Goal: Task Accomplishment & Management: Use online tool/utility

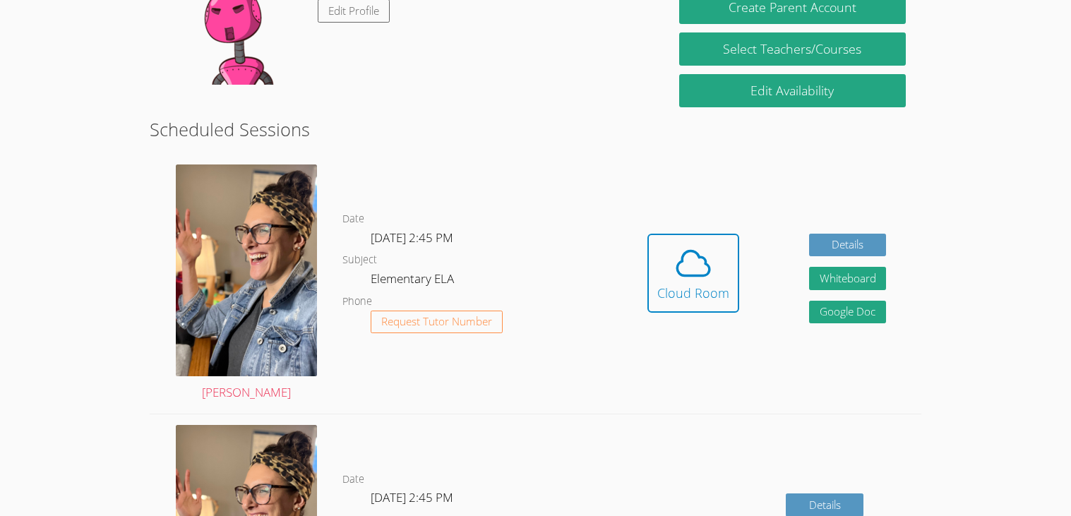
scroll to position [266, 0]
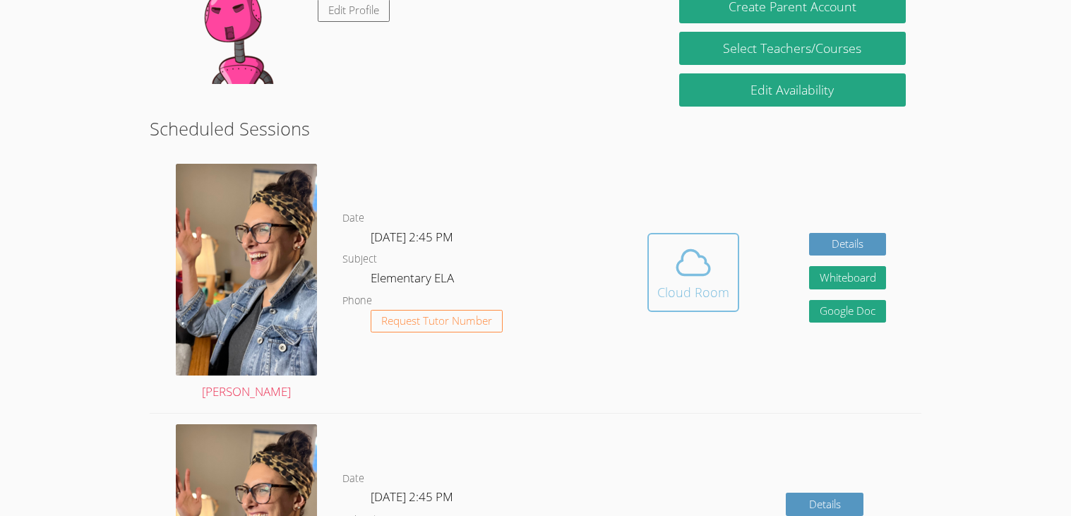
click at [686, 263] on icon at bounding box center [694, 263] width 40 height 40
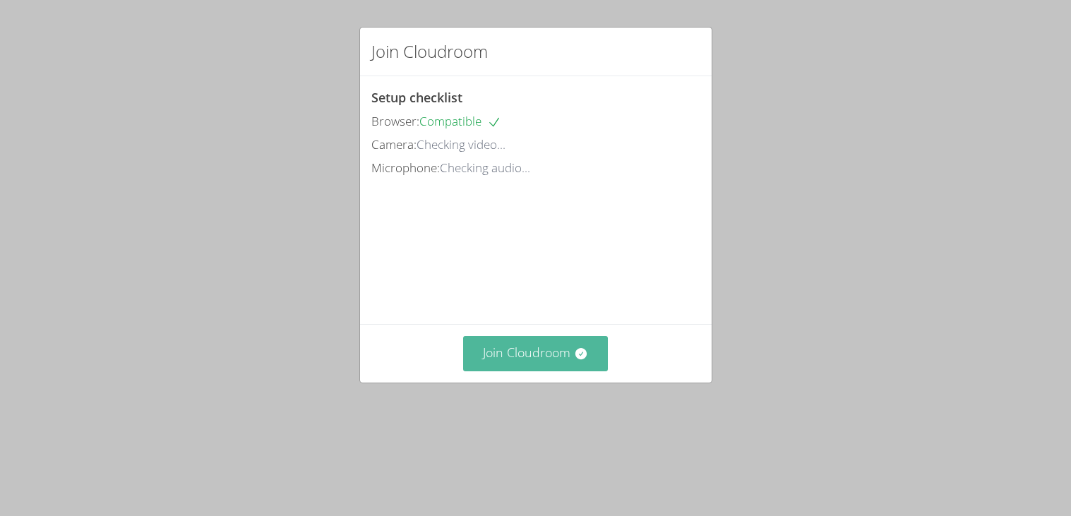
click at [513, 371] on button "Join Cloudroom" at bounding box center [535, 353] width 145 height 35
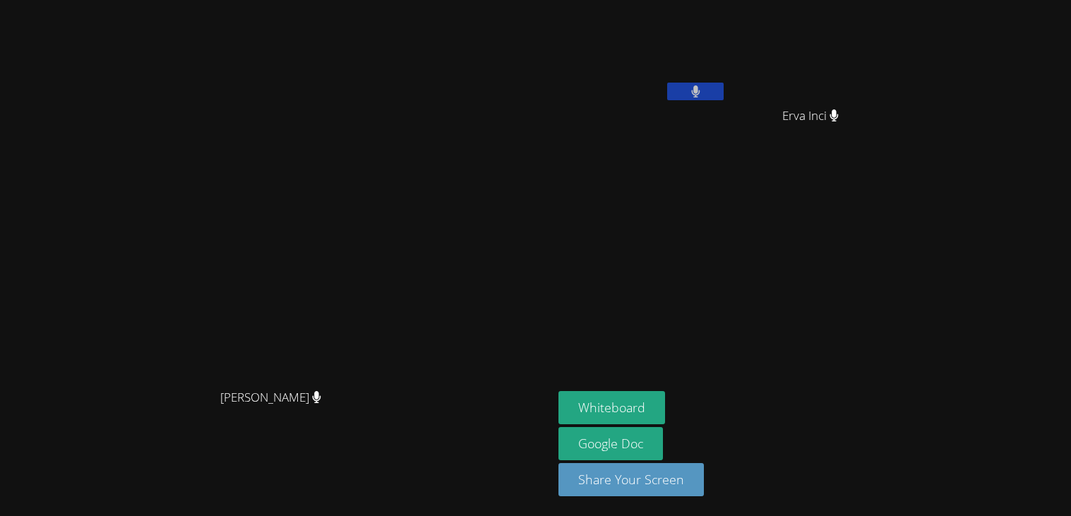
click at [839, 119] on icon at bounding box center [834, 115] width 8 height 12
click at [321, 403] on icon at bounding box center [316, 397] width 9 height 12
click at [724, 97] on button at bounding box center [695, 92] width 56 height 18
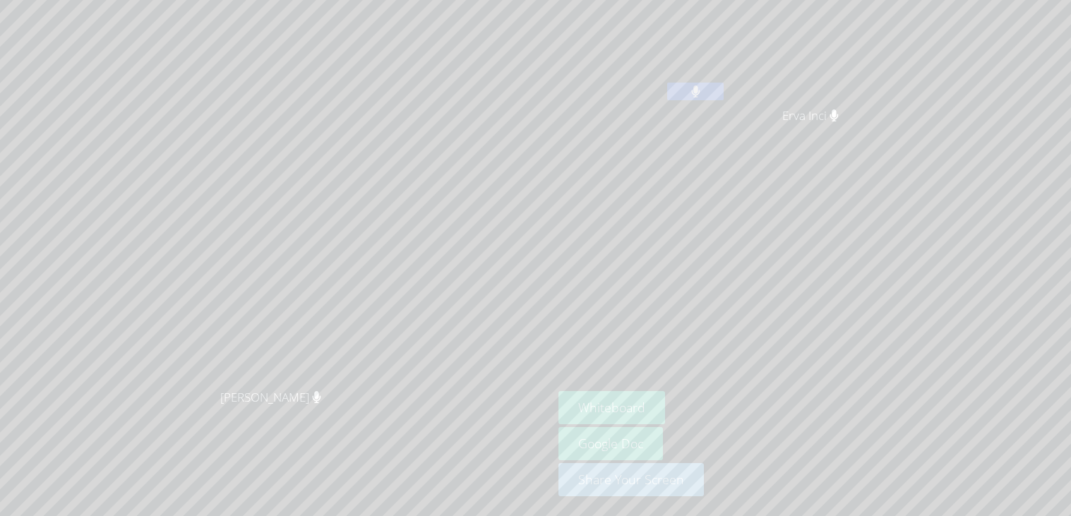
type input "#1100ff"
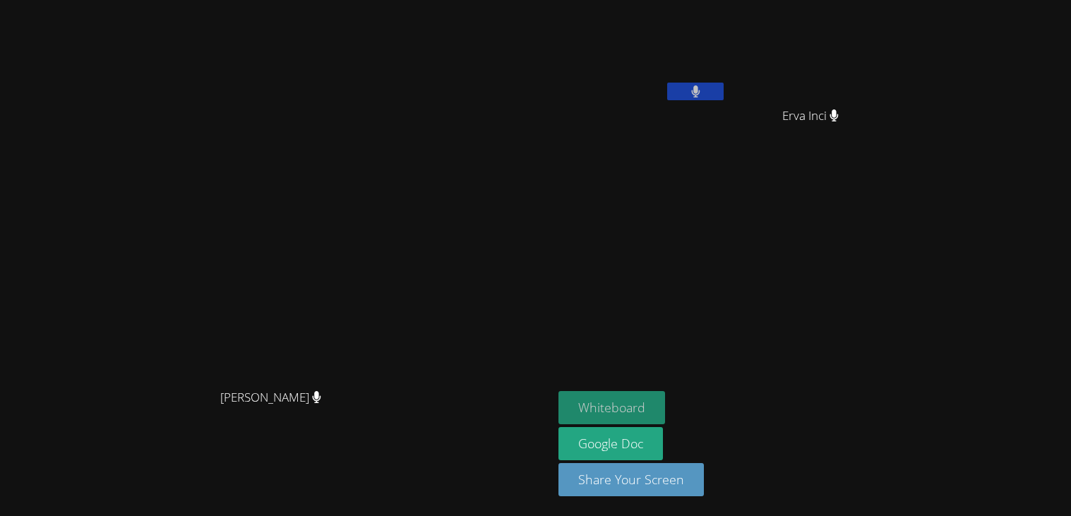
click at [665, 416] on button "Whiteboard" at bounding box center [611, 407] width 107 height 33
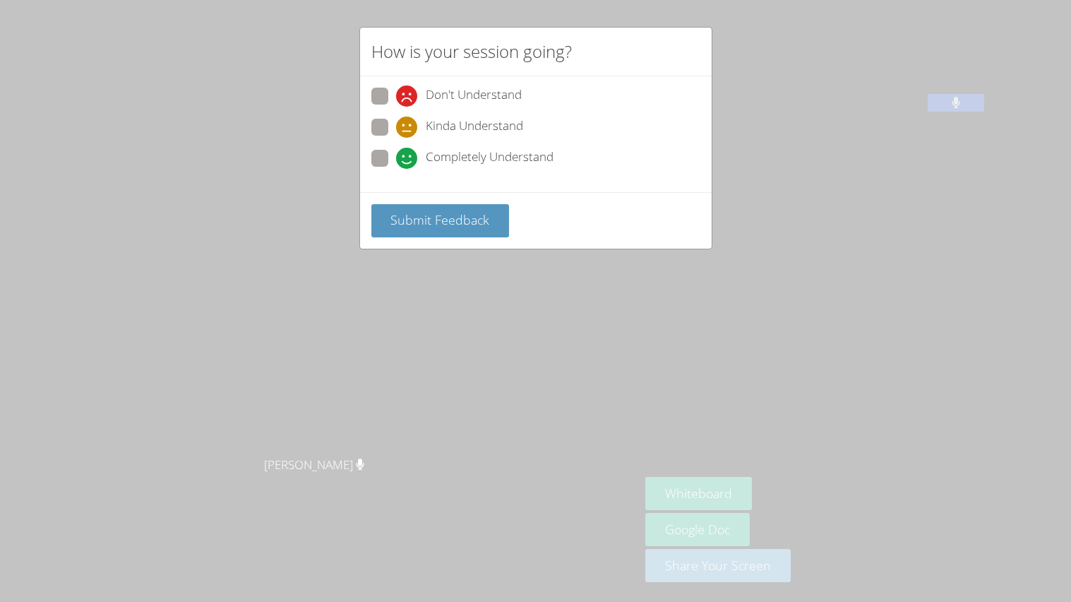
click at [396, 169] on span at bounding box center [396, 169] width 0 height 0
click at [396, 162] on input "Completely Understand" at bounding box center [402, 156] width 12 height 12
radio input "true"
click at [446, 227] on button "Submit Feedback" at bounding box center [440, 220] width 138 height 33
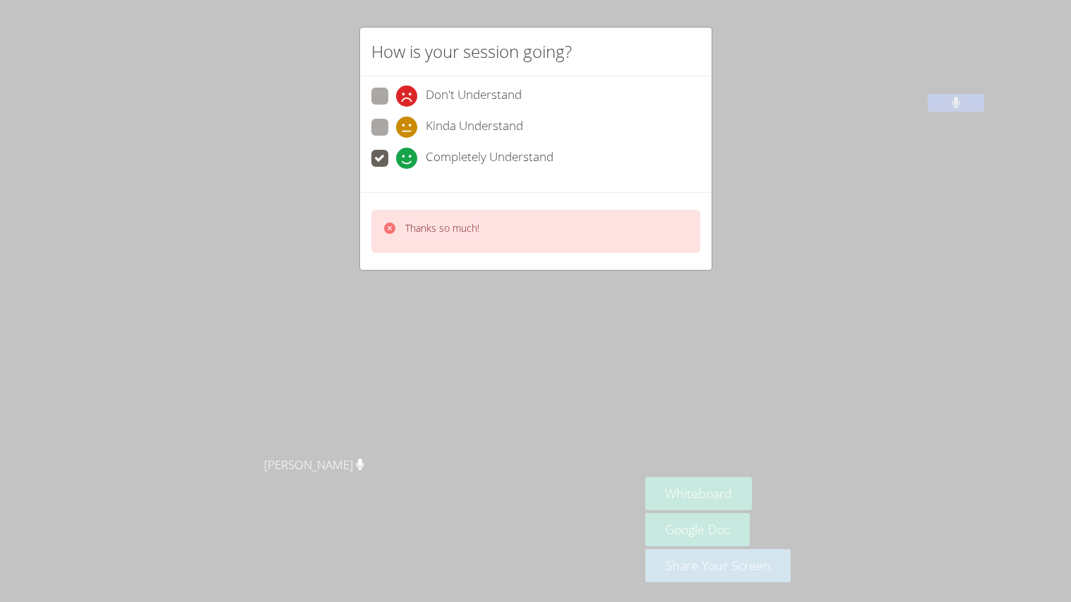
click at [561, 270] on div "How is your session going? Don't Understand Kinda Understand Completely Underst…" at bounding box center [535, 301] width 1071 height 602
click at [564, 287] on div "How is your session going? Don't Understand Kinda Understand Completely Underst…" at bounding box center [535, 301] width 1071 height 602
